Goal: Task Accomplishment & Management: Manage account settings

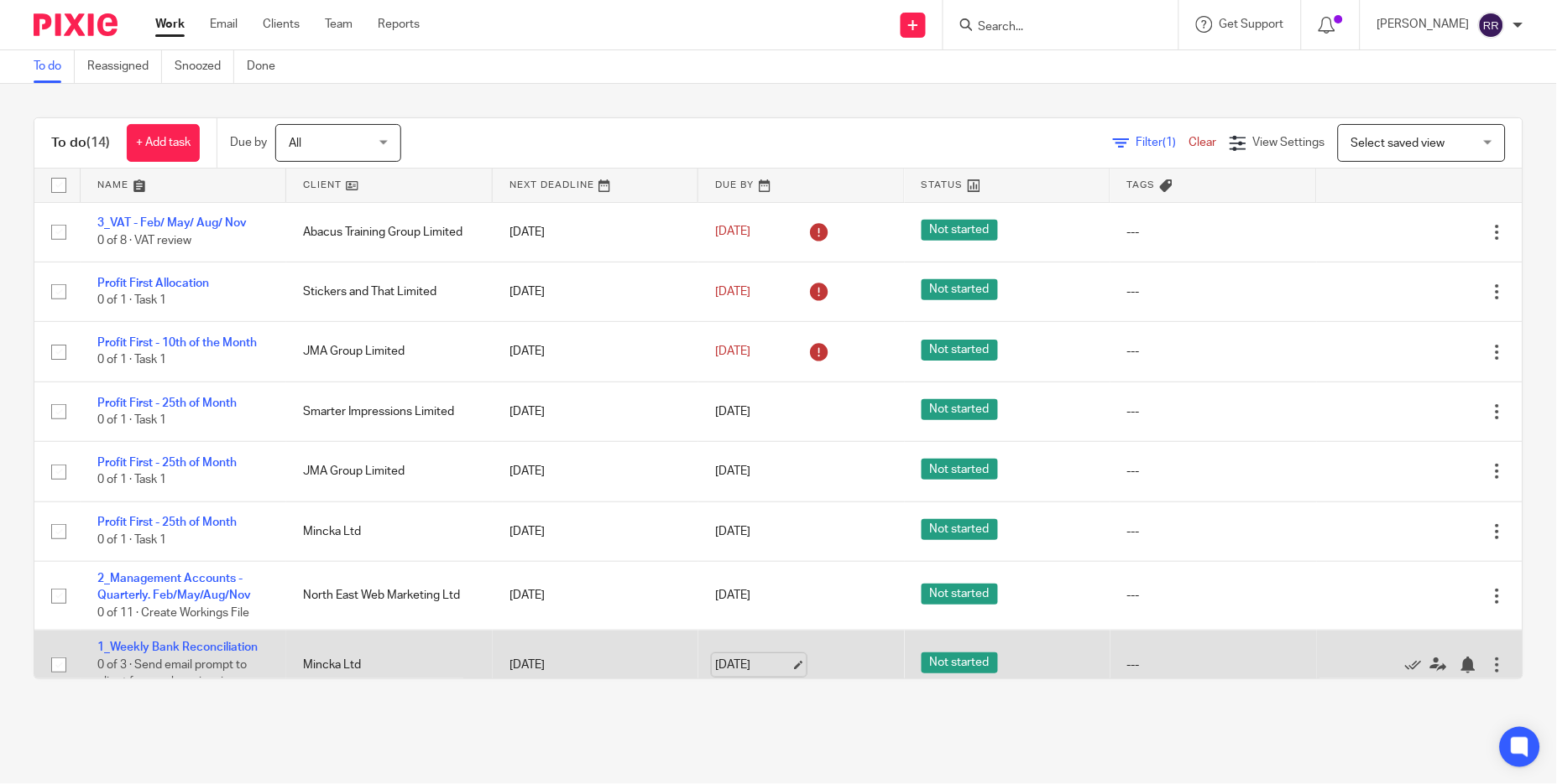
drag, startPoint x: 688, startPoint y: 677, endPoint x: 731, endPoint y: 659, distance: 46.6
click at [731, 659] on tr "1_Weekly Bank Reconciliation 0 of 3 · Send email prompt to client for purchase …" at bounding box center [778, 665] width 1488 height 68
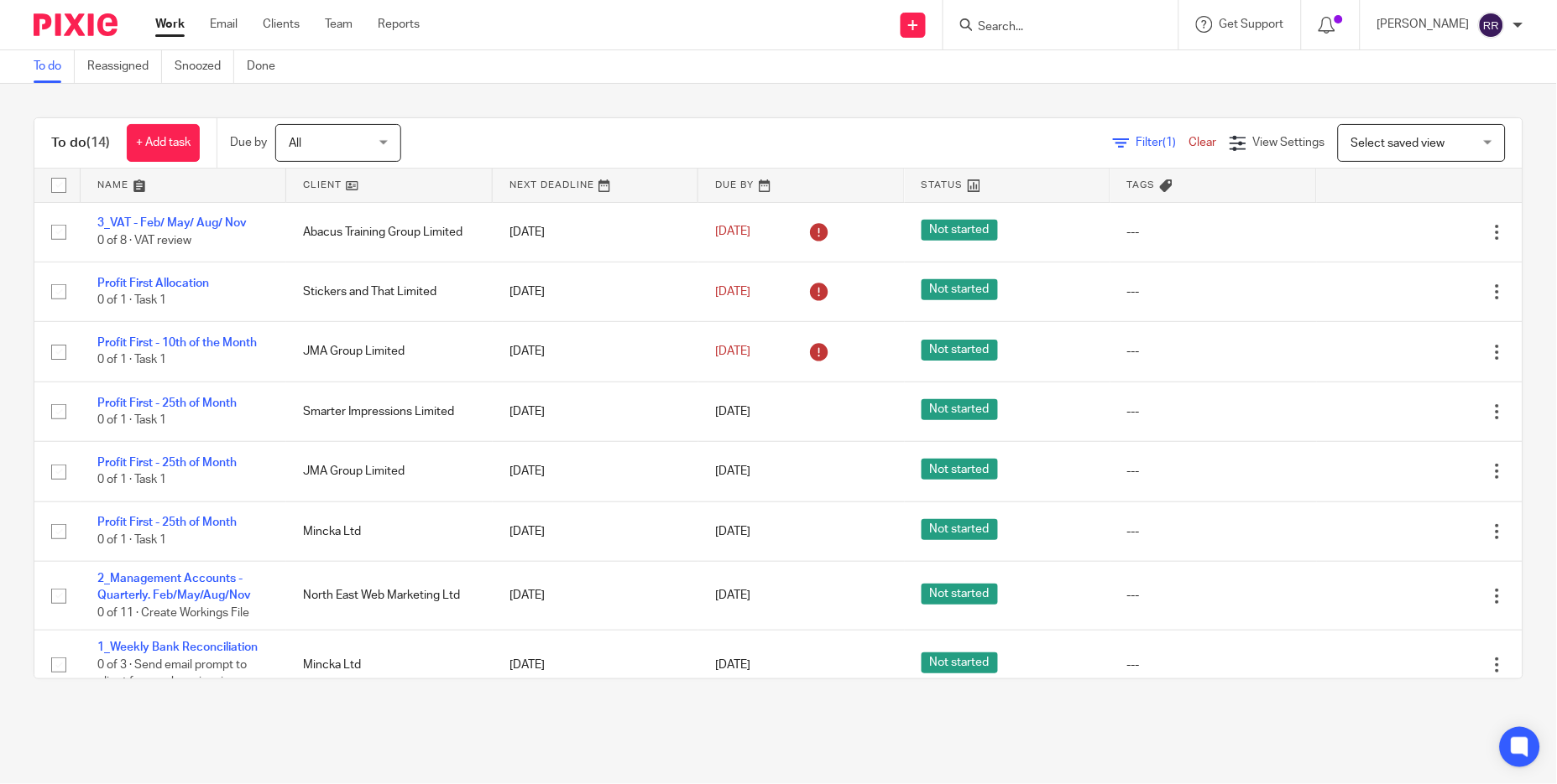
drag, startPoint x: 46, startPoint y: 108, endPoint x: 0, endPoint y: 102, distance: 46.4
click at [42, 114] on div "To do (14) + Add task Due by All All [DATE] [DATE] This week Next week This mon…" at bounding box center [778, 399] width 1557 height 629
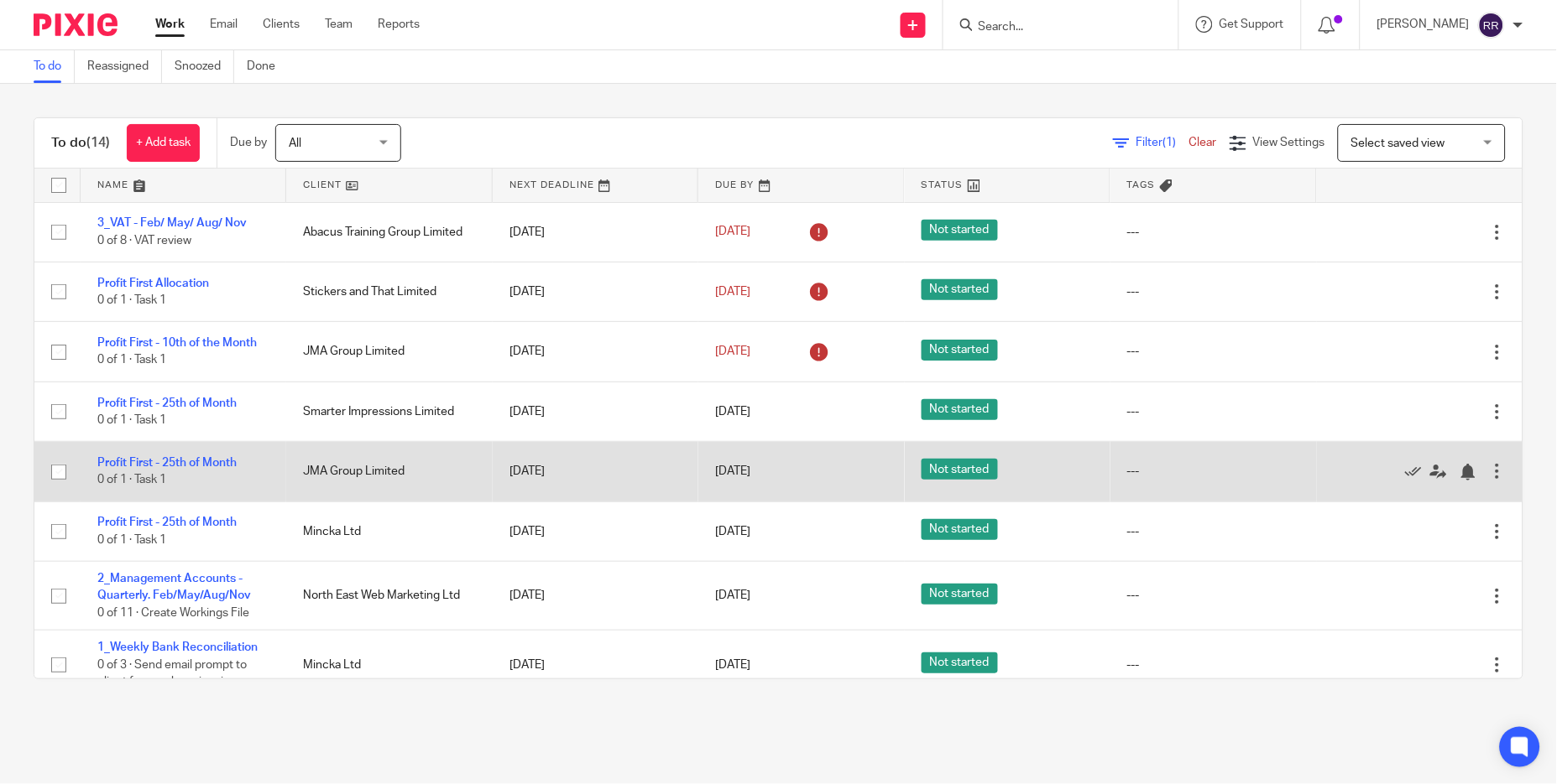
click at [493, 486] on td "[DATE]" at bounding box center [595, 472] width 206 height 60
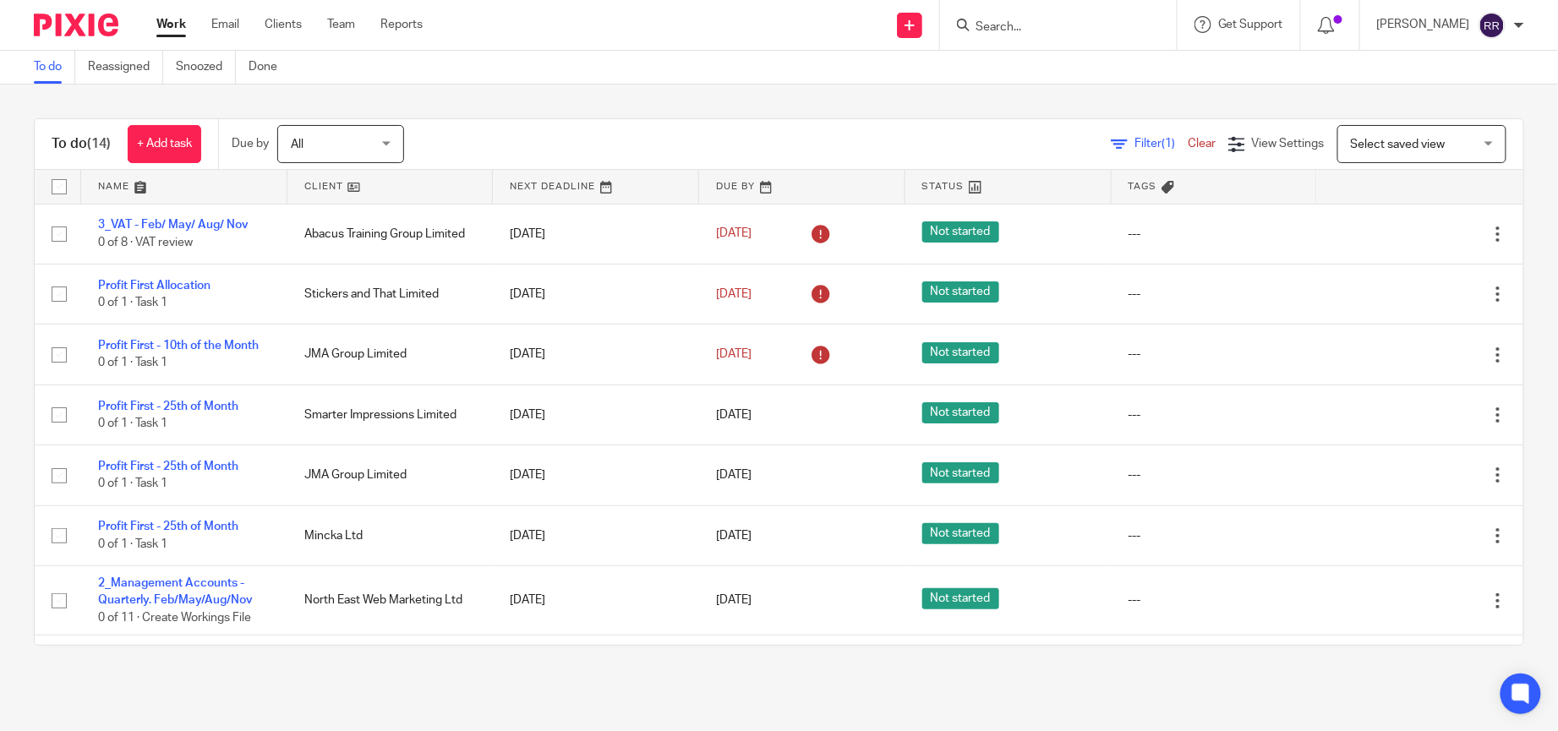
click at [135, 186] on link at bounding box center [184, 187] width 206 height 34
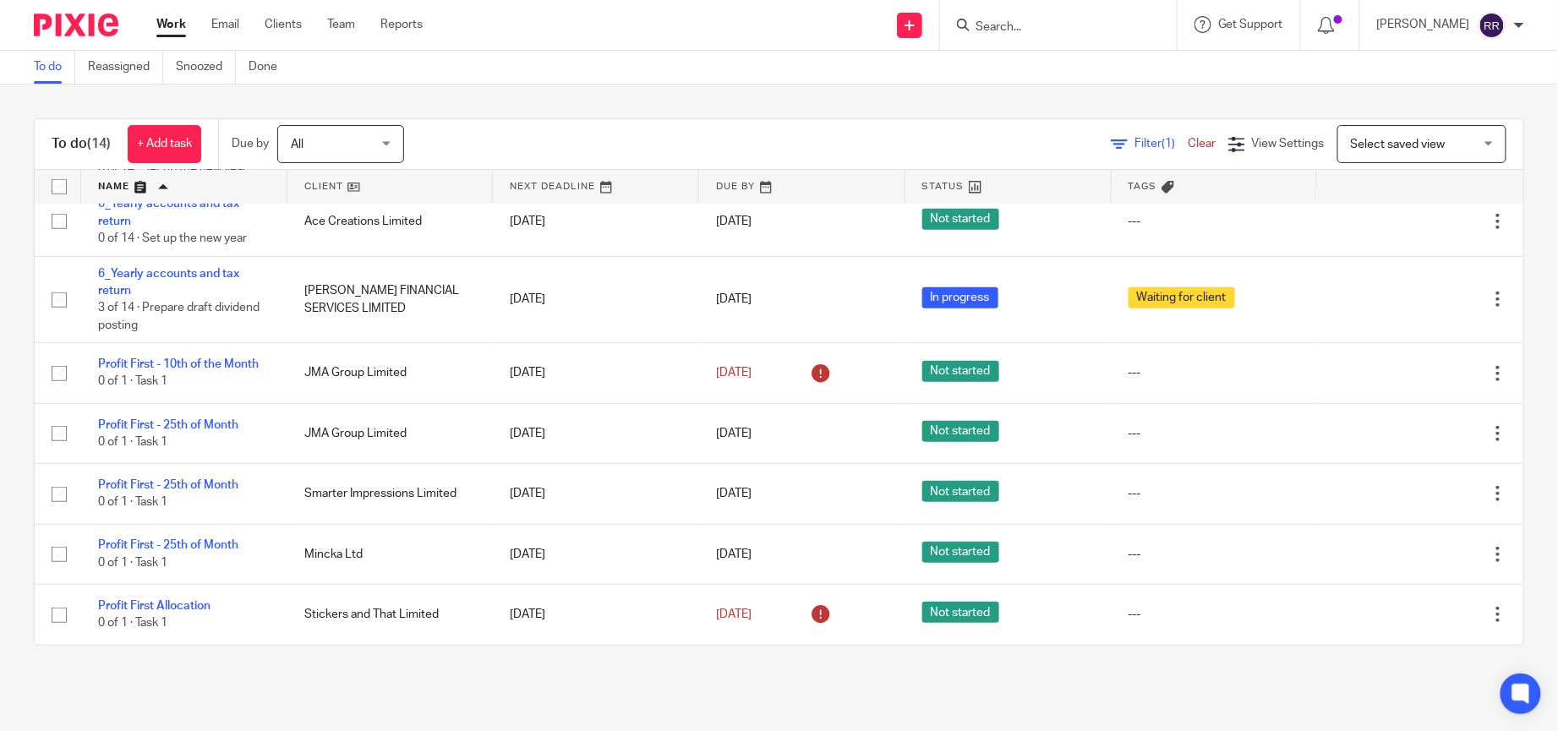
scroll to position [495, 0]
